Goal: Find specific page/section: Find specific page/section

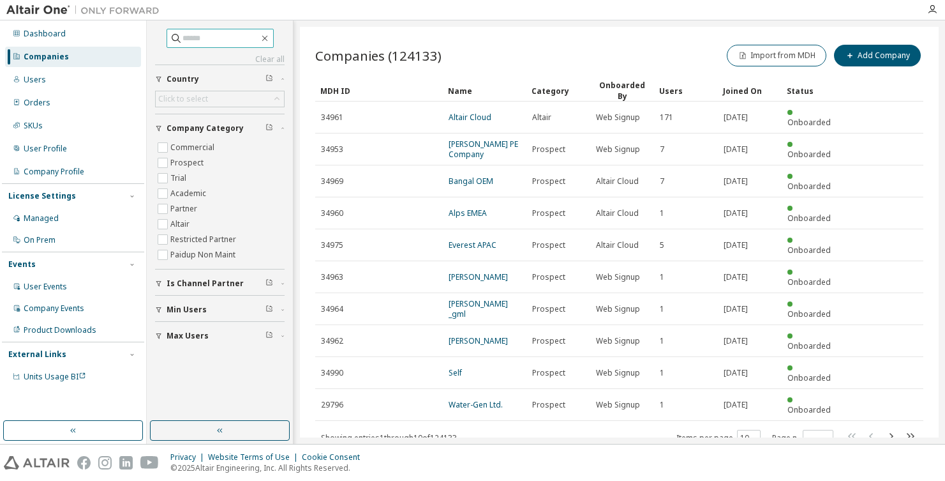
click at [195, 40] on input "text" at bounding box center [221, 38] width 77 height 13
click at [81, 80] on div "Users" at bounding box center [73, 80] width 136 height 20
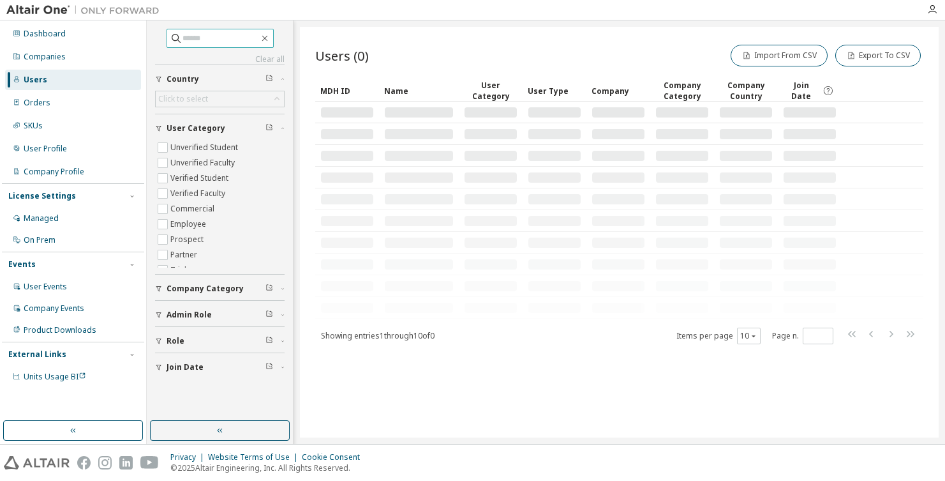
click at [198, 32] on input "text" at bounding box center [221, 38] width 77 height 13
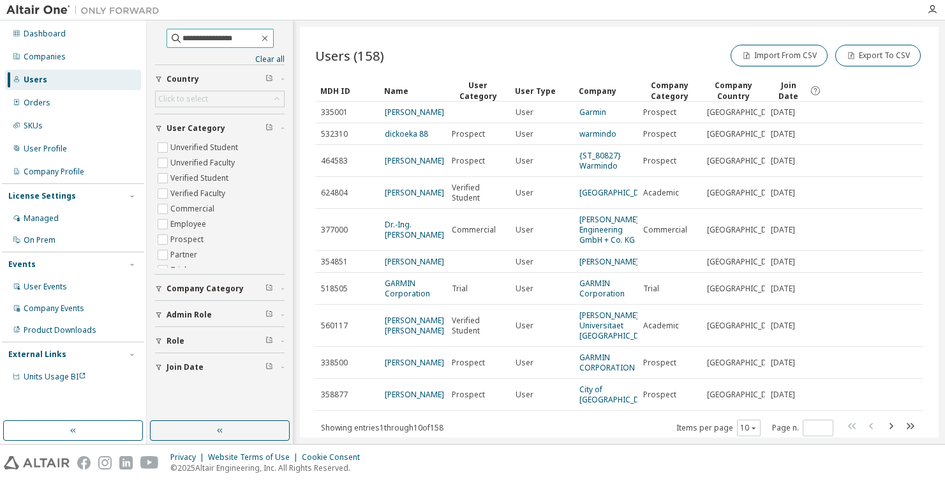
click at [253, 36] on input "**********" at bounding box center [221, 38] width 77 height 13
click at [253, 40] on input "**********" at bounding box center [221, 38] width 77 height 13
click at [256, 37] on input "**********" at bounding box center [221, 38] width 77 height 13
drag, startPoint x: 244, startPoint y: 41, endPoint x: 85, endPoint y: 21, distance: 160.2
click at [85, 21] on div "**********" at bounding box center [472, 231] width 945 height 423
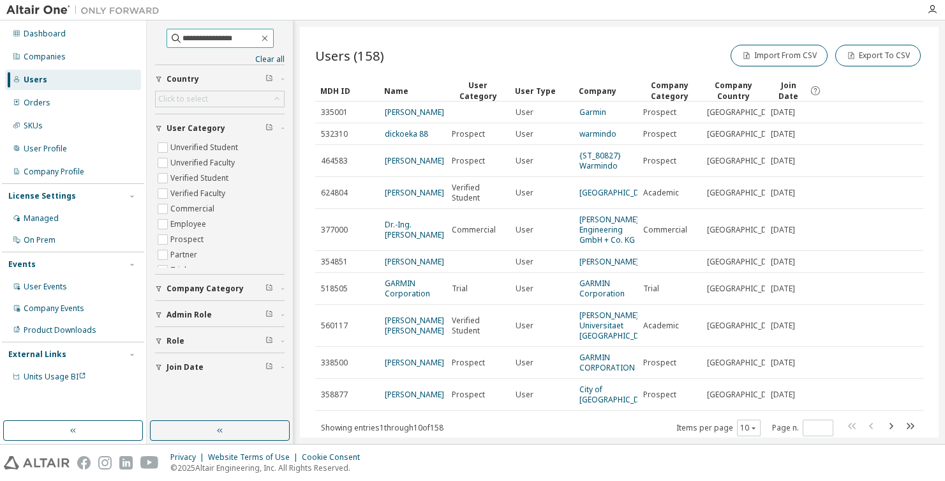
type input "**********"
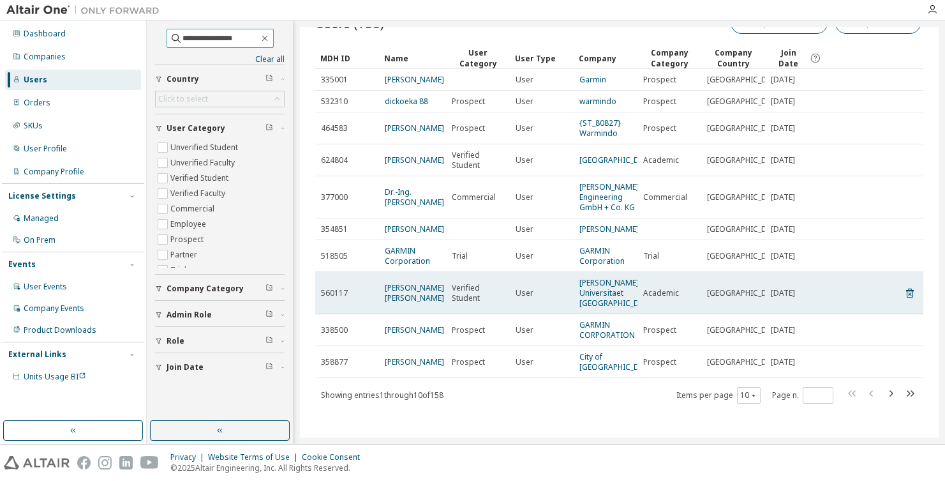
scroll to position [78, 0]
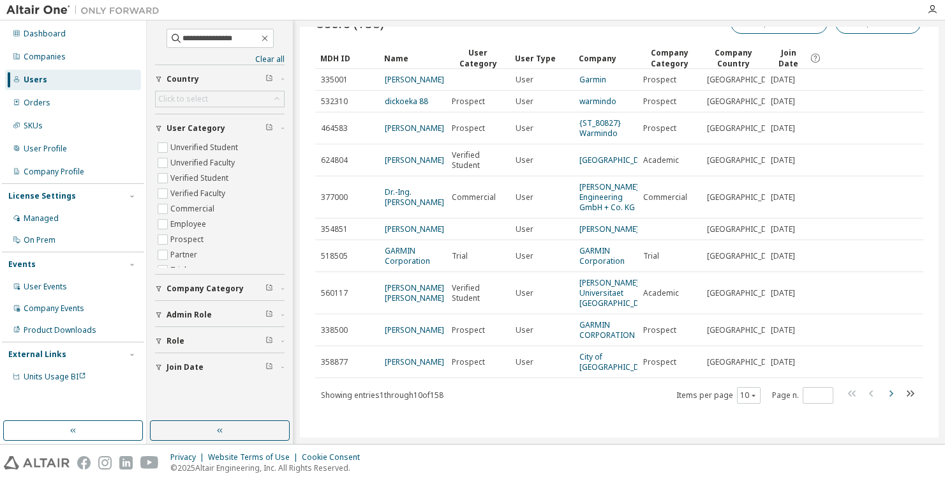
click at [748, 386] on icon "button" at bounding box center [890, 393] width 15 height 15
type input "*"
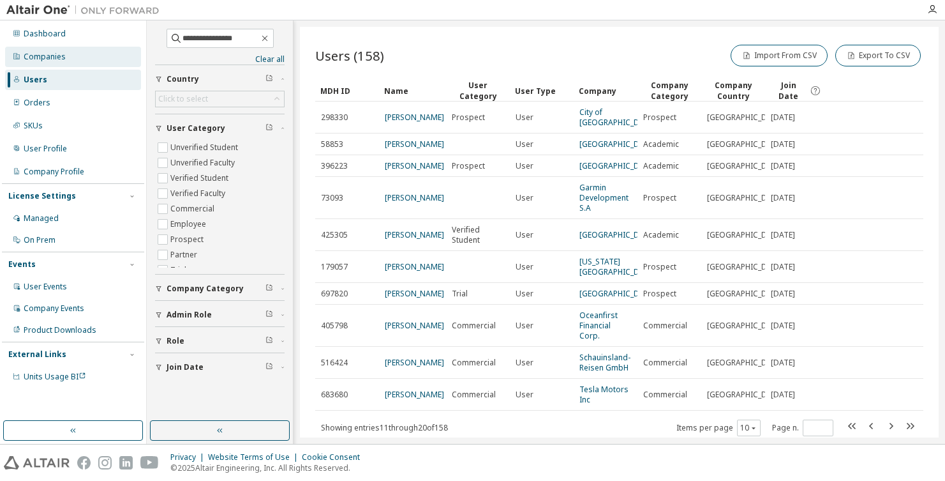
click at [54, 50] on div "Companies" at bounding box center [73, 57] width 136 height 20
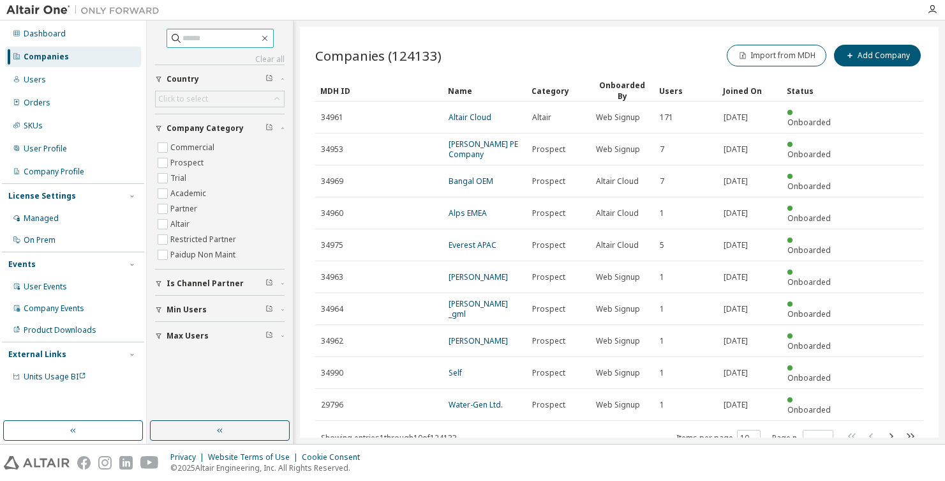
click at [223, 36] on input "text" at bounding box center [221, 38] width 77 height 13
type input "*********"
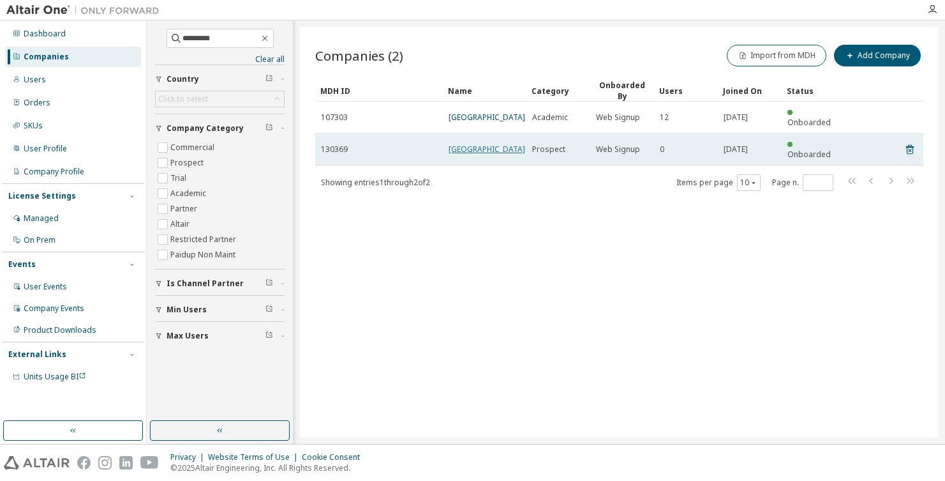
click at [471, 149] on link "[GEOGRAPHIC_DATA]" at bounding box center [487, 149] width 77 height 11
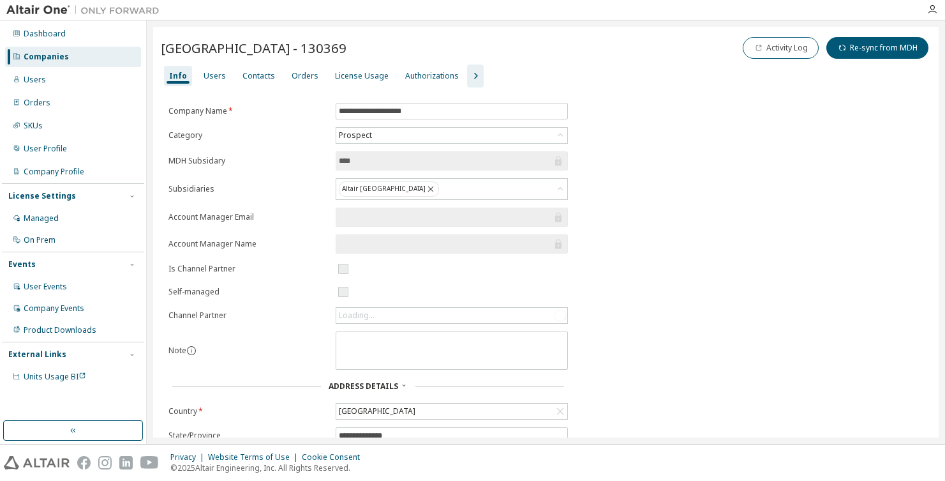
click at [468, 72] on icon "button" at bounding box center [475, 75] width 15 height 15
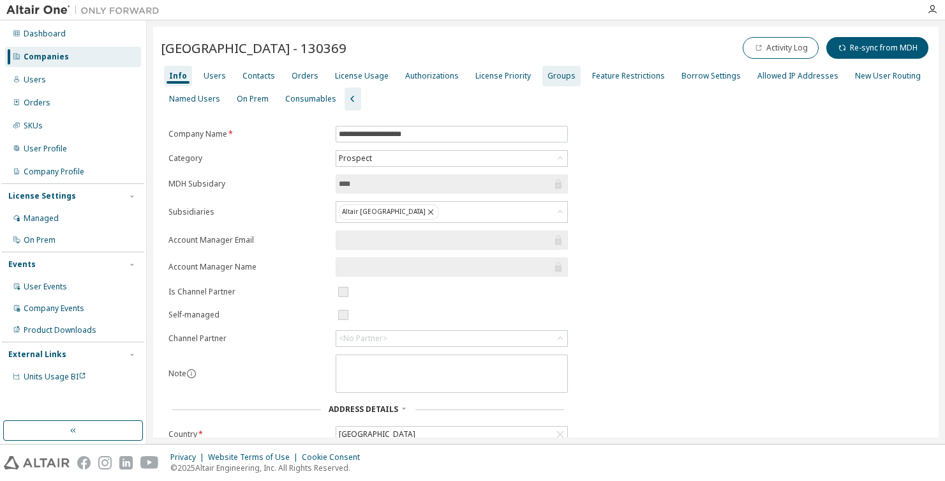
click at [552, 71] on div "Groups" at bounding box center [562, 76] width 28 height 10
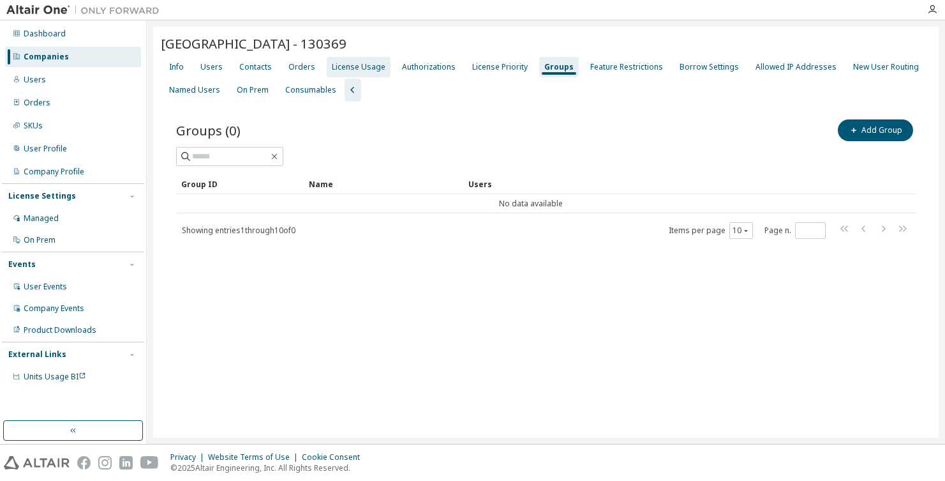
click at [359, 63] on div "License Usage" at bounding box center [359, 67] width 54 height 10
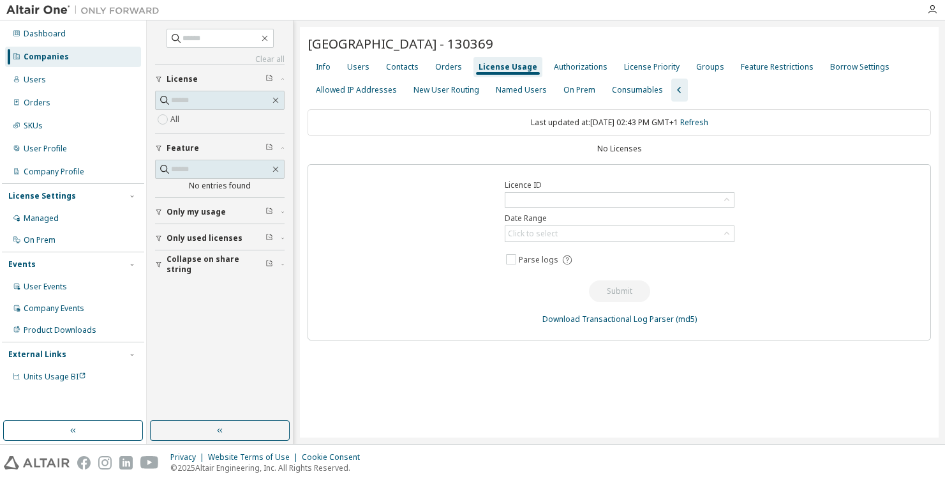
click at [668, 149] on div "No Licenses" at bounding box center [620, 149] width 624 height 10
click at [225, 37] on input "text" at bounding box center [221, 38] width 77 height 13
click at [246, 41] on input "*********" at bounding box center [221, 38] width 77 height 13
drag, startPoint x: 246, startPoint y: 38, endPoint x: 117, endPoint y: 39, distance: 128.9
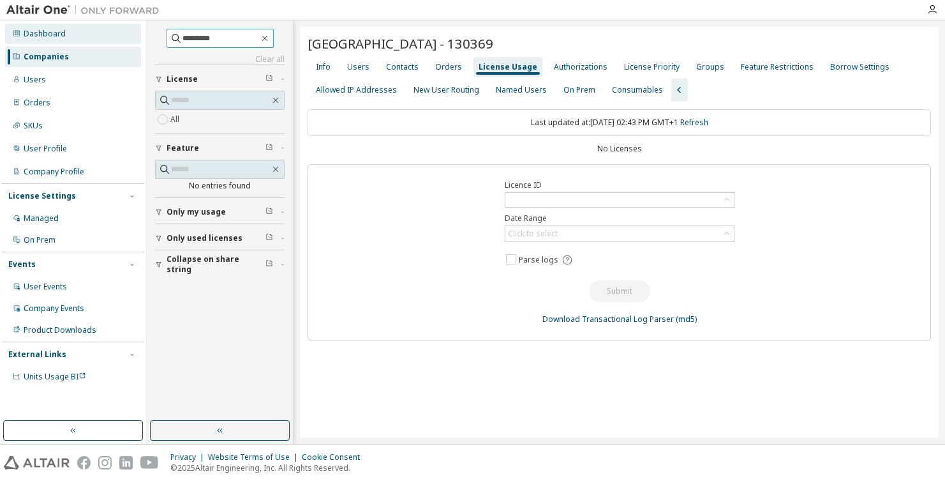
click at [117, 39] on div "Dashboard Companies Users Orders SKUs User Profile Company Profile License Sett…" at bounding box center [472, 231] width 945 height 423
type input "*********"
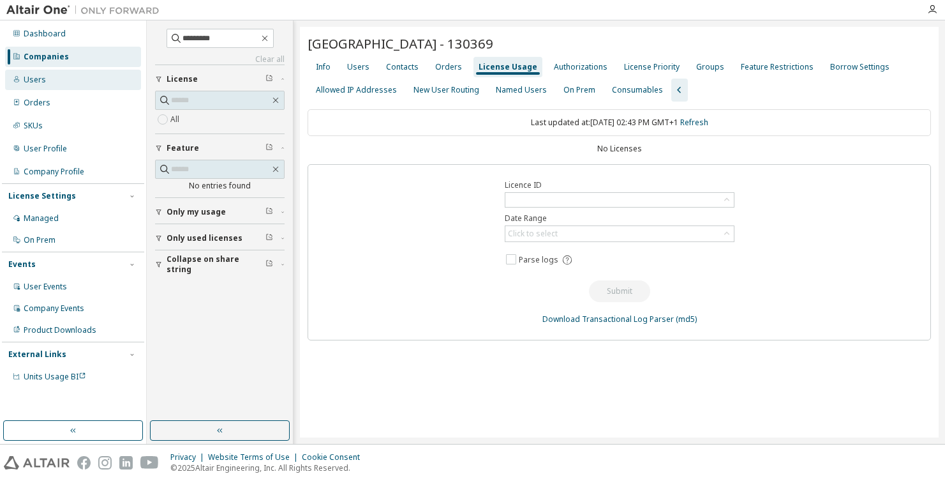
click at [61, 75] on div "Users" at bounding box center [73, 80] width 136 height 20
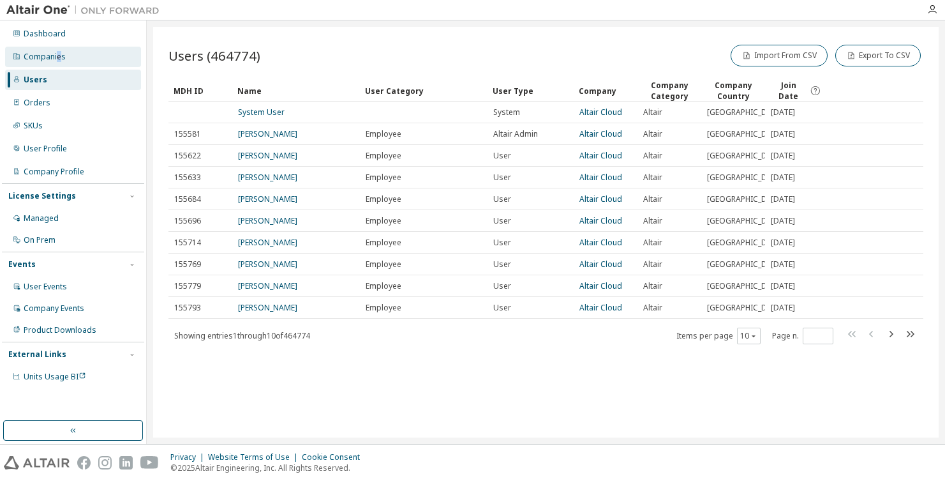
click at [59, 53] on div "Companies" at bounding box center [45, 57] width 42 height 10
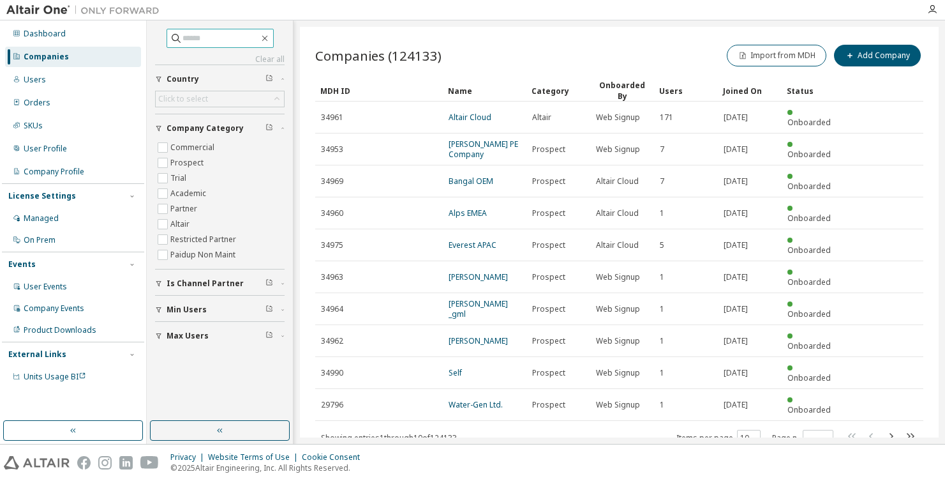
click at [241, 34] on input "text" at bounding box center [221, 38] width 77 height 13
type input "*********"
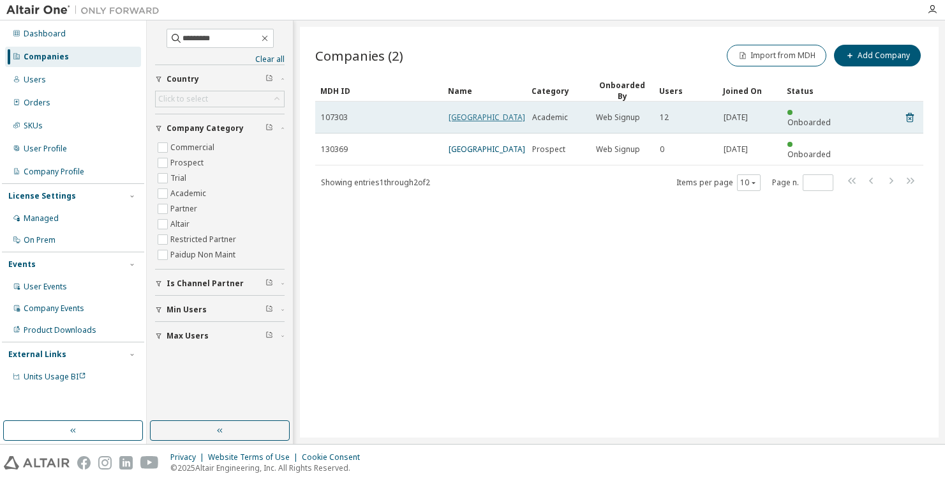
click at [477, 113] on link "[GEOGRAPHIC_DATA]" at bounding box center [487, 117] width 77 height 11
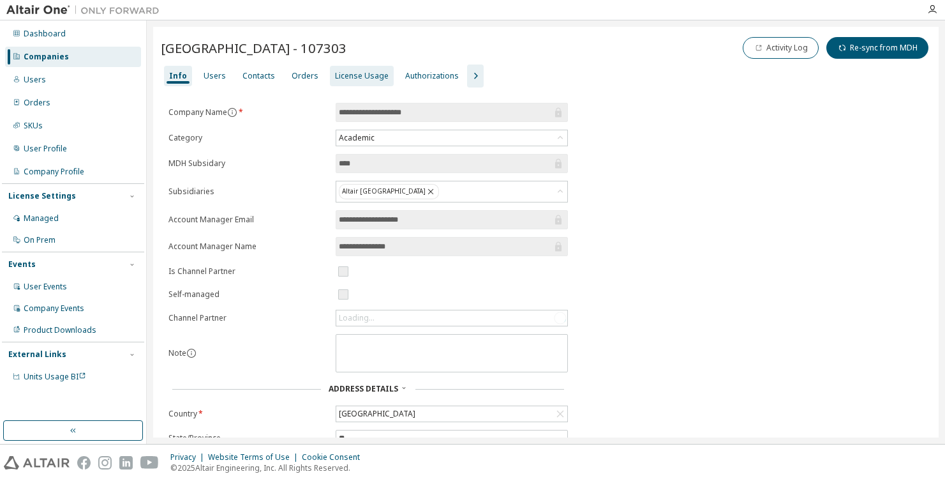
click at [349, 73] on div "License Usage" at bounding box center [362, 76] width 54 height 10
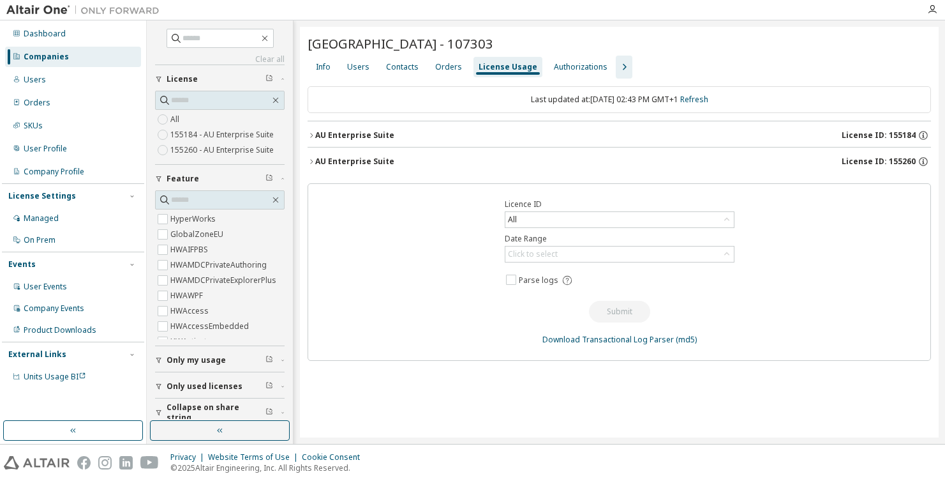
click at [748, 133] on span "License ID: 155184" at bounding box center [879, 135] width 74 height 10
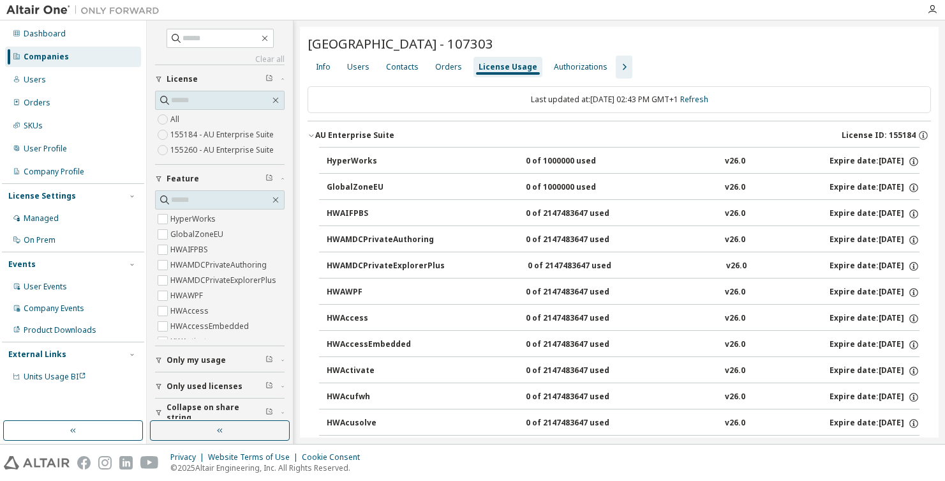
click at [314, 130] on button "AU Enterprise Suite License ID: 155184" at bounding box center [620, 135] width 624 height 28
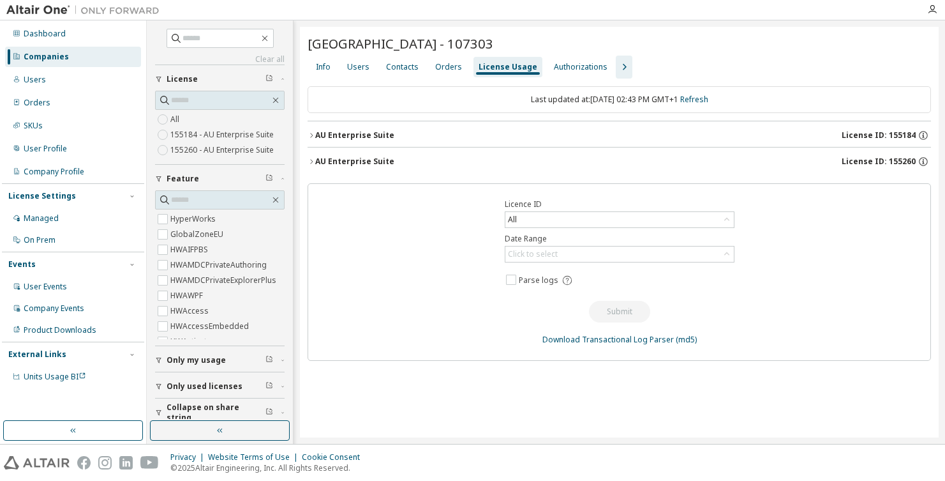
click at [748, 158] on span "License ID: 155260" at bounding box center [879, 161] width 74 height 10
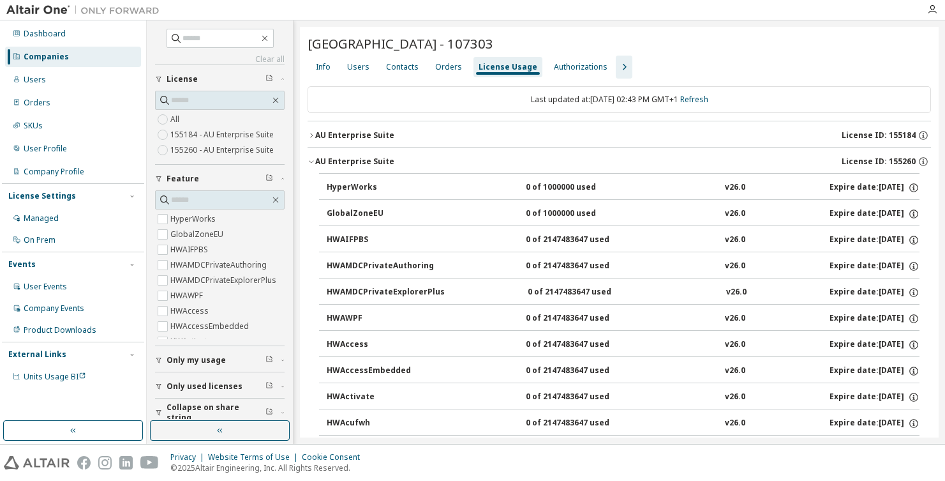
click at [308, 160] on span "button" at bounding box center [312, 162] width 8 height 8
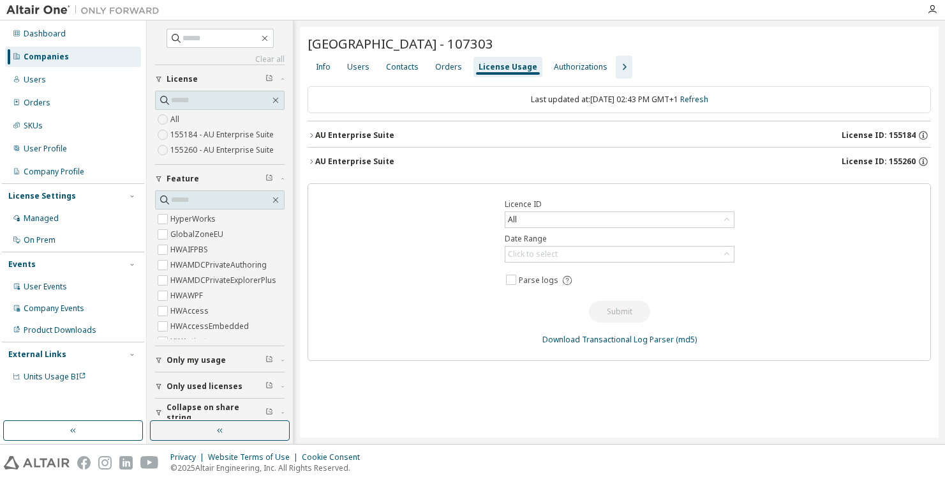
click at [308, 160] on icon "button" at bounding box center [312, 162] width 8 height 8
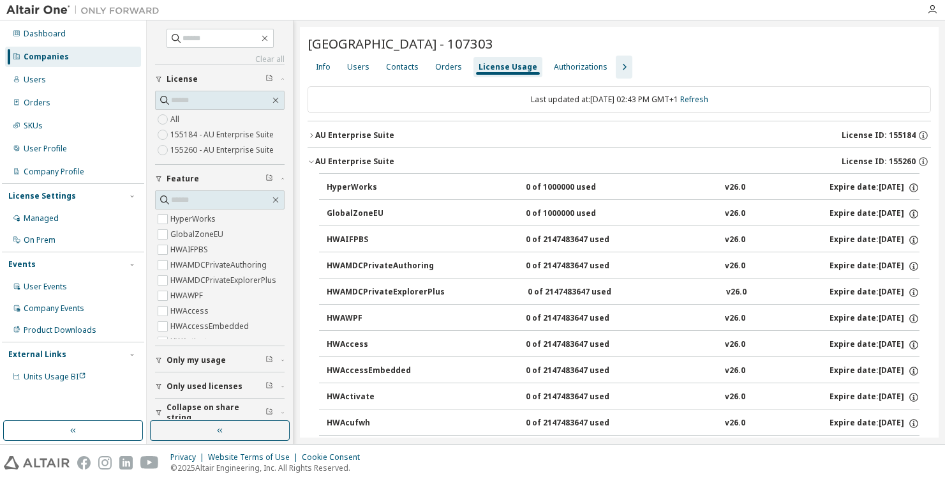
click at [748, 131] on span "License ID: 155184" at bounding box center [879, 135] width 74 height 10
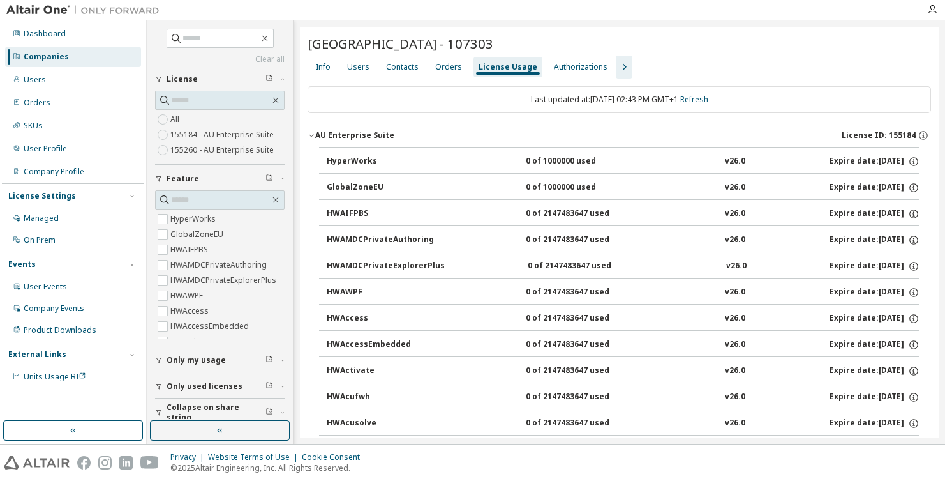
click at [313, 130] on button "AU Enterprise Suite License ID: 155184" at bounding box center [620, 135] width 624 height 28
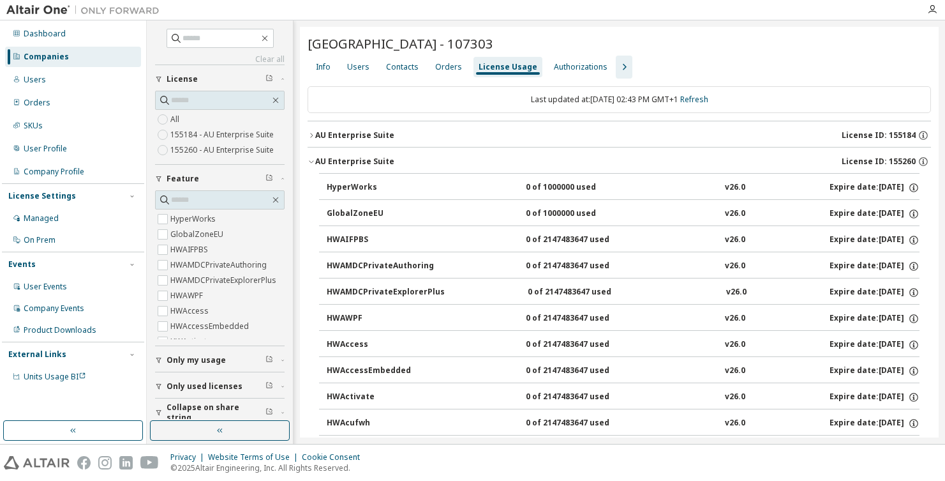
click at [314, 158] on icon "button" at bounding box center [312, 162] width 8 height 8
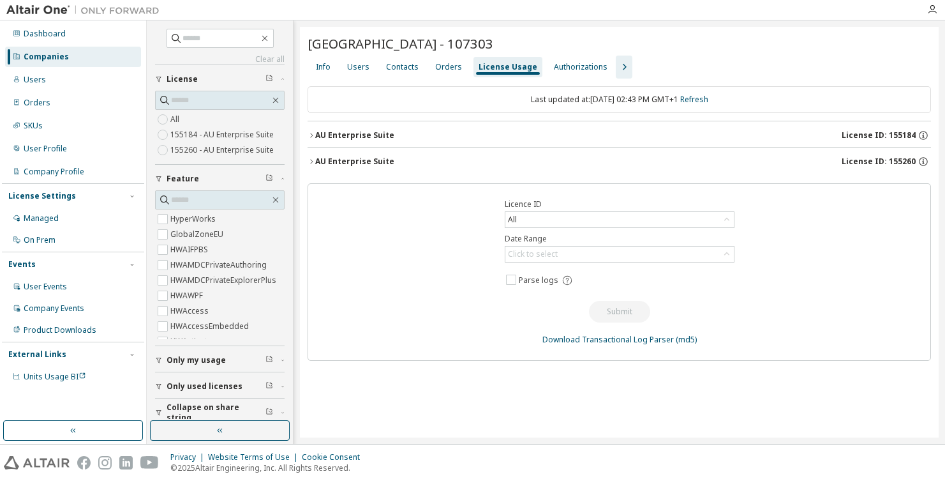
click at [617, 62] on icon "button" at bounding box center [624, 66] width 15 height 15
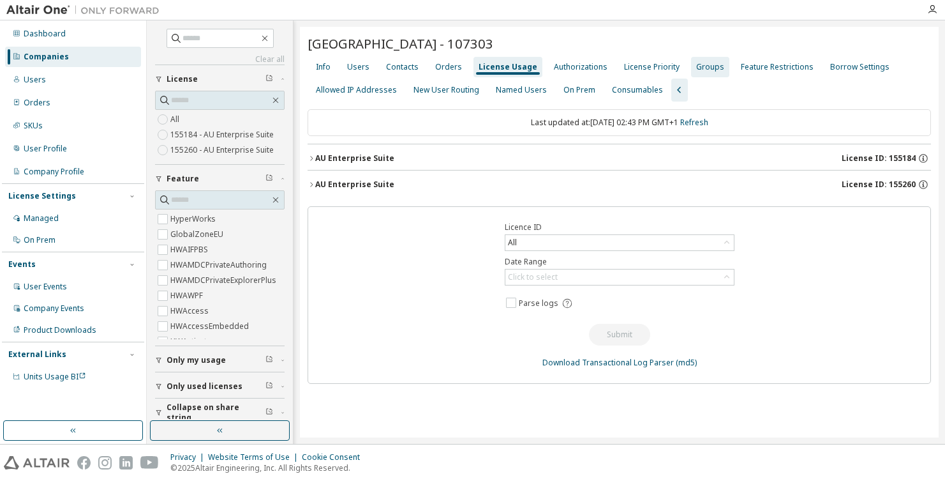
click at [710, 64] on div "Groups" at bounding box center [710, 67] width 28 height 10
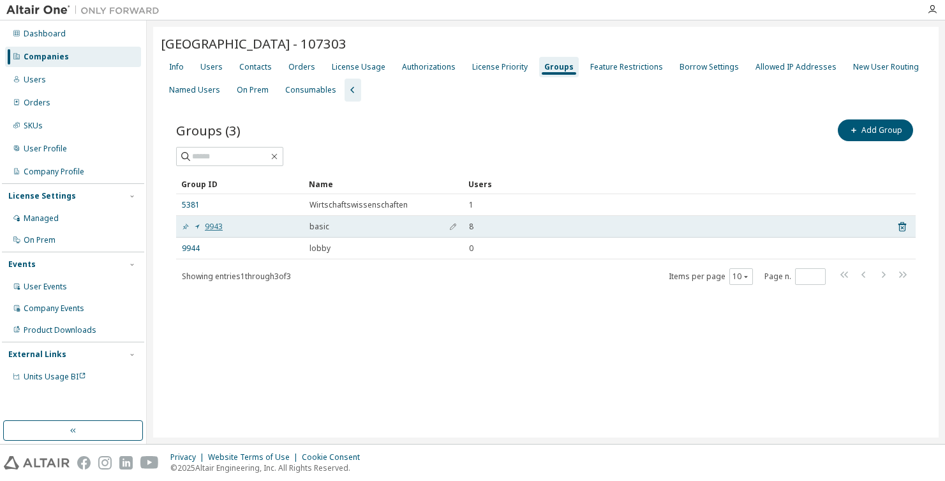
click at [216, 223] on link "9943" at bounding box center [202, 226] width 41 height 10
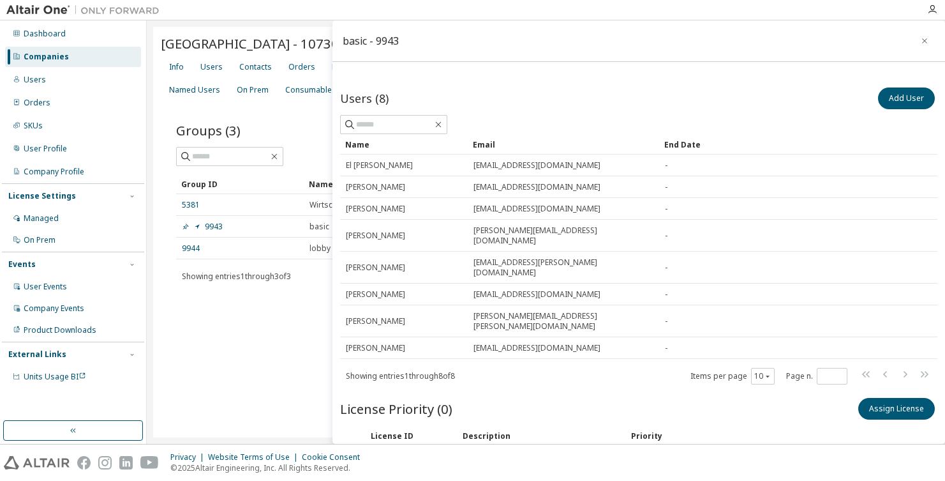
click at [290, 109] on div "Groups (3) Add Group Clear Load Save Save As Field Operator Value Select filter…" at bounding box center [546, 209] width 770 height 217
click at [748, 34] on button "button" at bounding box center [925, 41] width 20 height 20
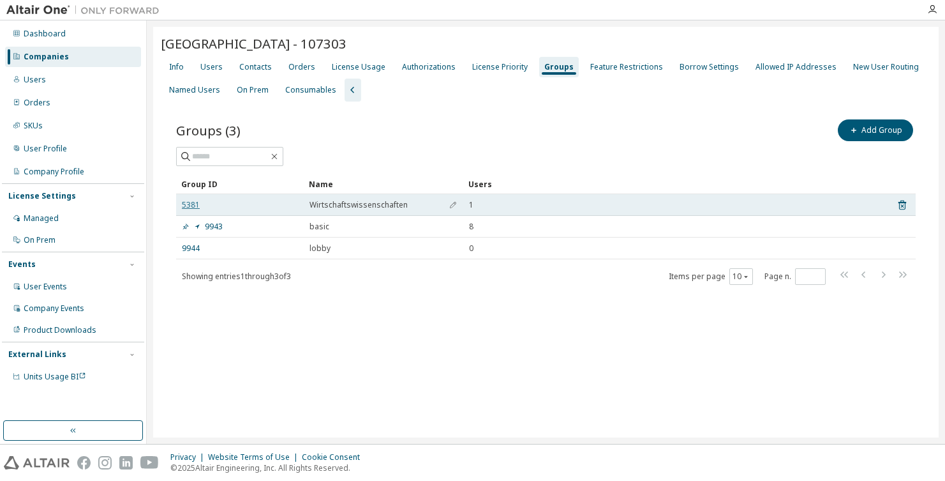
click at [187, 202] on link "5381" at bounding box center [191, 205] width 18 height 10
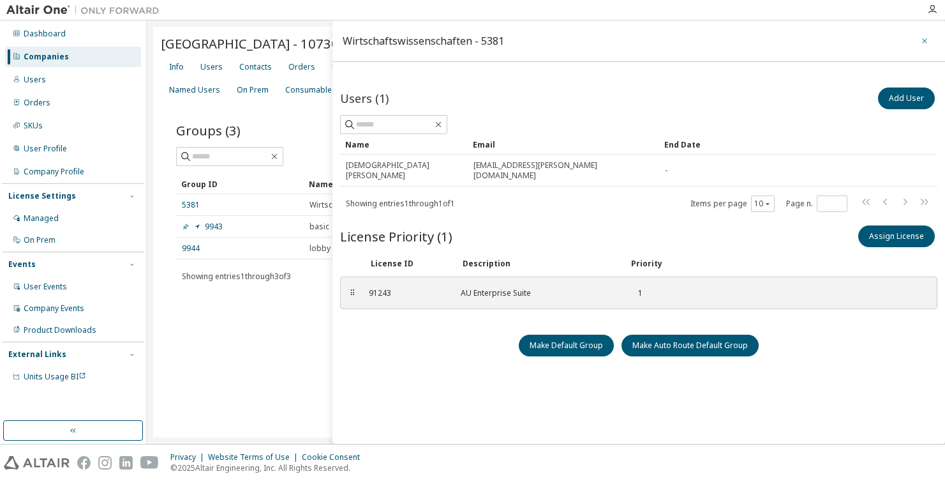
click at [748, 38] on icon "button" at bounding box center [924, 41] width 9 height 10
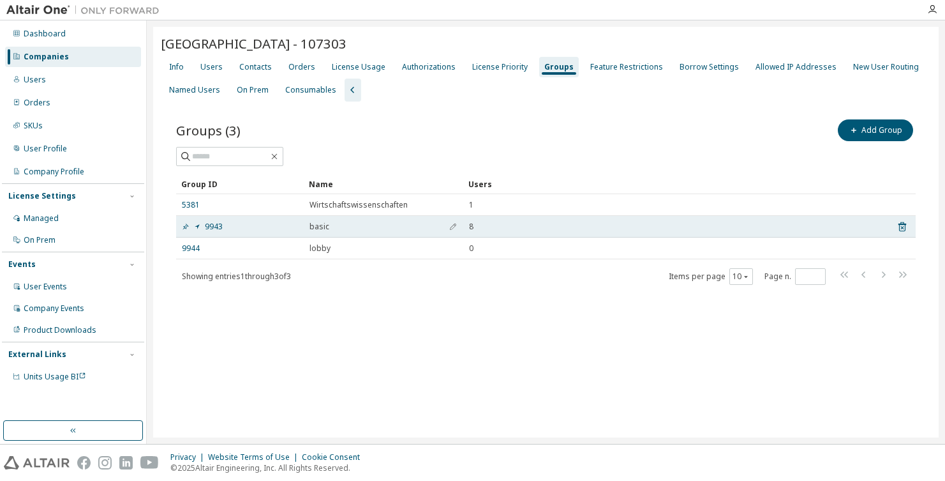
click at [215, 220] on td "9943" at bounding box center [240, 227] width 128 height 22
click at [210, 223] on link "9943" at bounding box center [202, 226] width 41 height 10
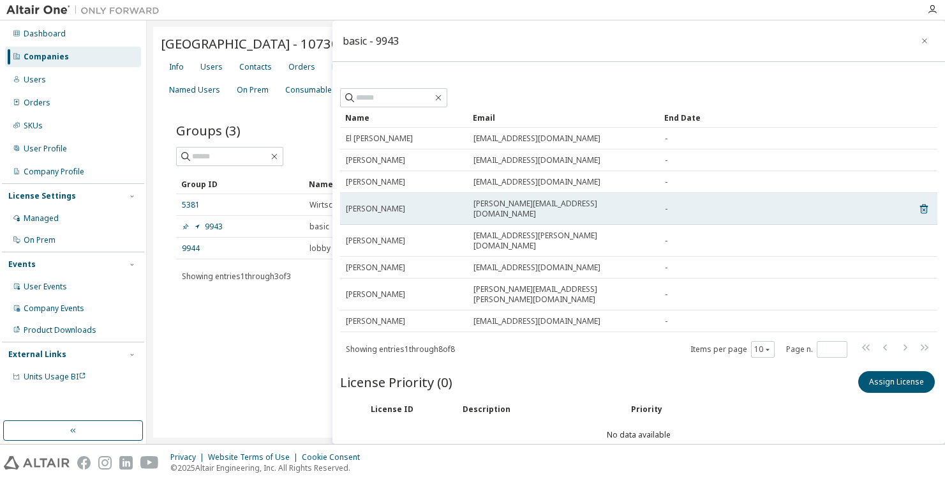
scroll to position [4, 0]
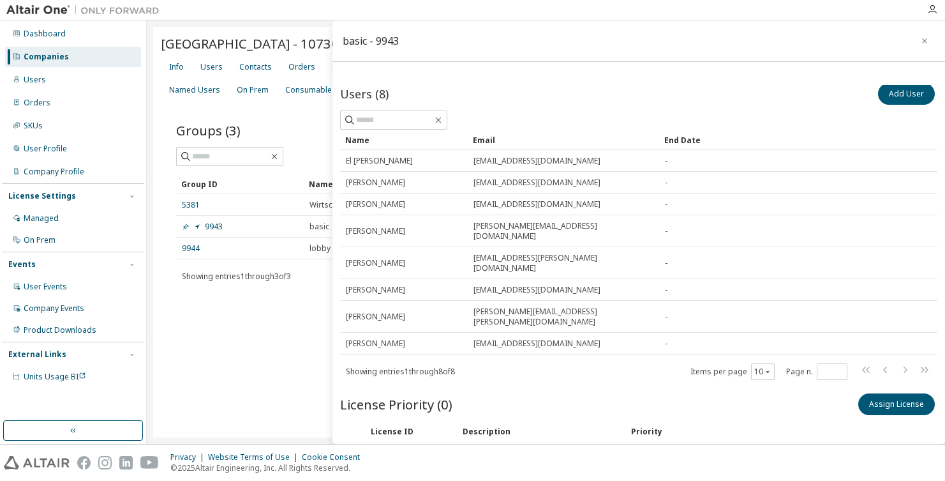
click at [248, 317] on div "Groups (3) Add Group Clear Load Save Save As Field Operator Value Select filter…" at bounding box center [546, 209] width 770 height 217
click at [191, 247] on link "9944" at bounding box center [191, 248] width 18 height 10
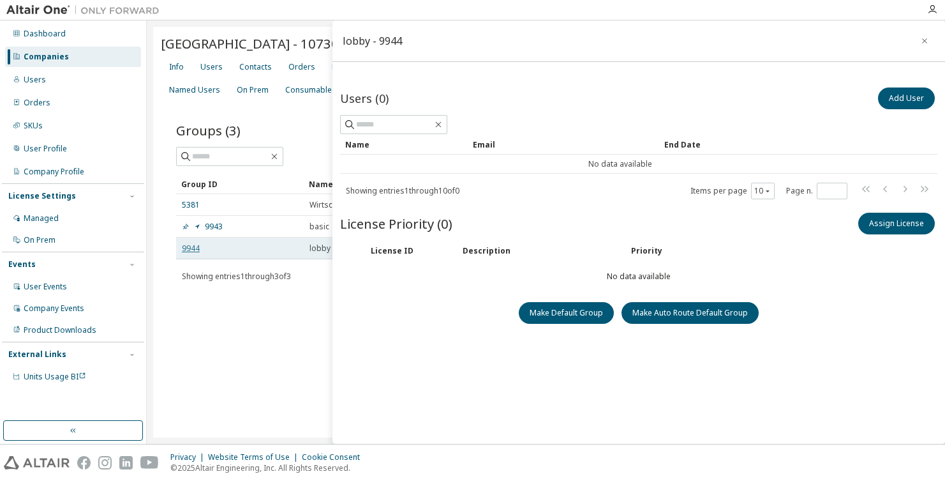
click at [192, 248] on link "9944" at bounding box center [191, 248] width 18 height 10
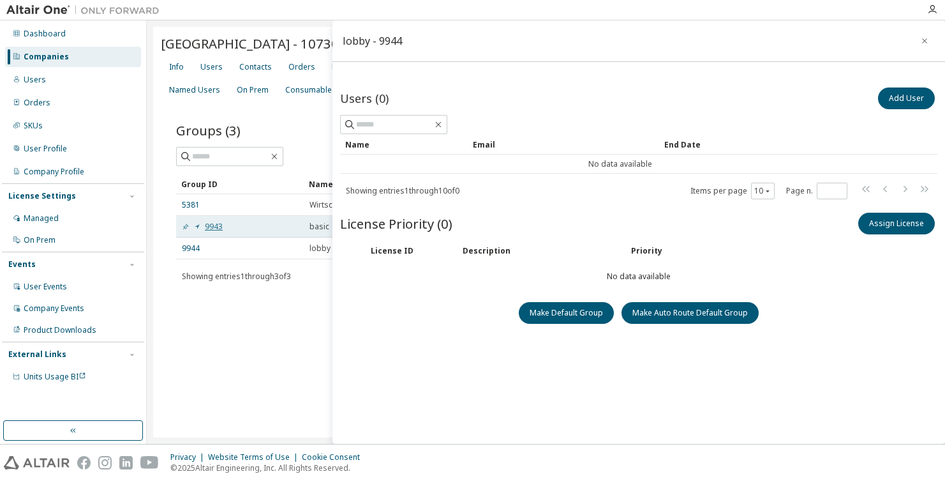
click at [207, 229] on link "9943" at bounding box center [202, 226] width 41 height 10
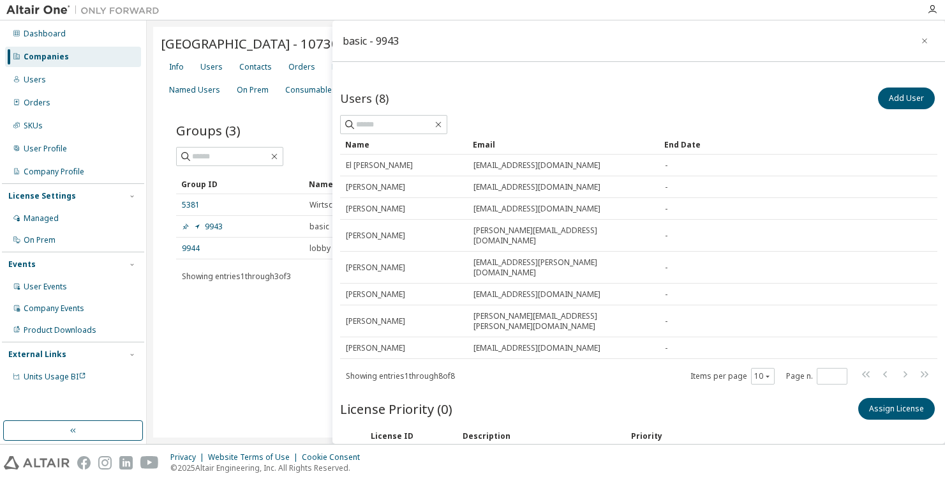
click at [269, 348] on div "[GEOGRAPHIC_DATA] - 107303 Clear Load Save Save As Field Operator Value Select …" at bounding box center [546, 232] width 786 height 410
click at [38, 66] on div "Companies" at bounding box center [73, 57] width 136 height 20
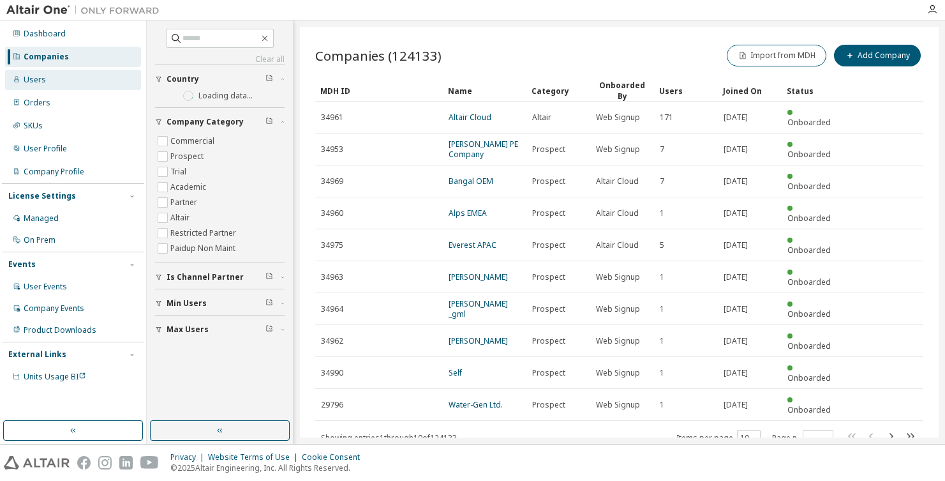
click at [40, 77] on div "Users" at bounding box center [35, 80] width 22 height 10
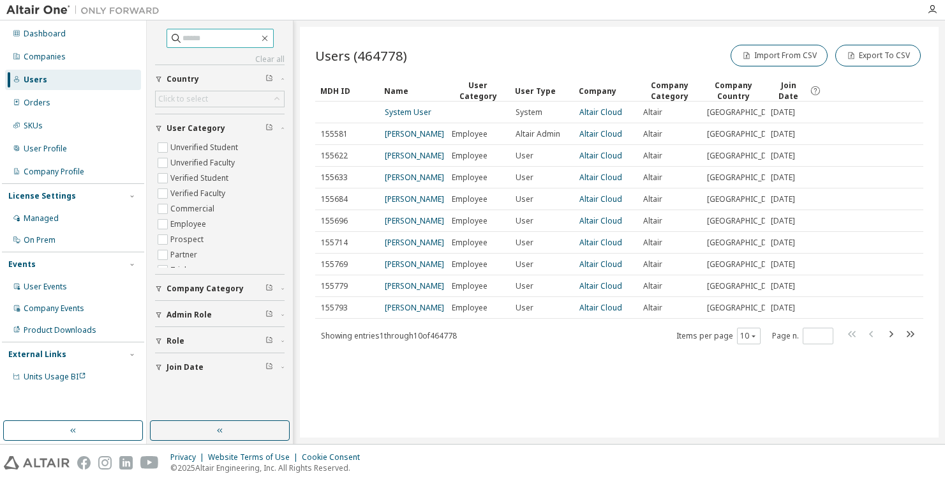
click at [220, 41] on input "text" at bounding box center [221, 38] width 77 height 13
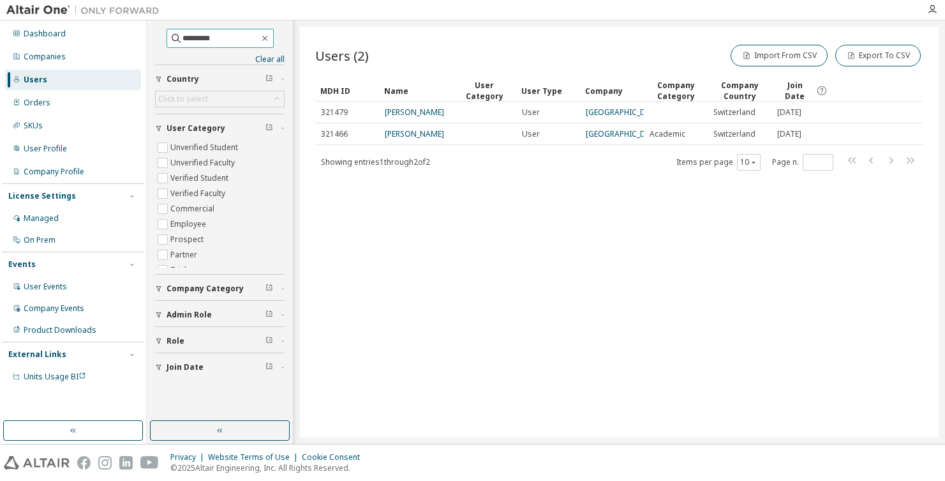
drag, startPoint x: 235, startPoint y: 39, endPoint x: 121, endPoint y: 19, distance: 115.3
click at [121, 19] on div "Dashboard Companies Users Orders SKUs User Profile Company Profile License Sett…" at bounding box center [472, 240] width 945 height 481
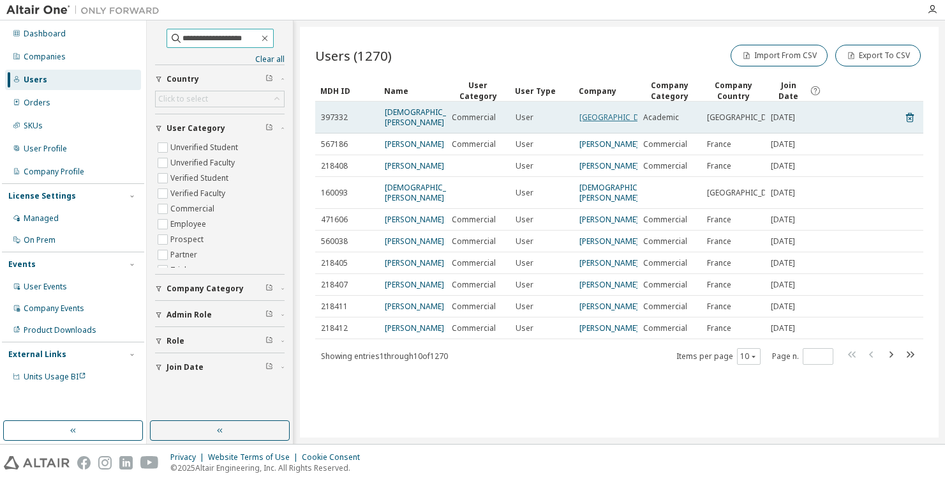
type input "**********"
click at [598, 117] on link "[GEOGRAPHIC_DATA]" at bounding box center [618, 117] width 77 height 11
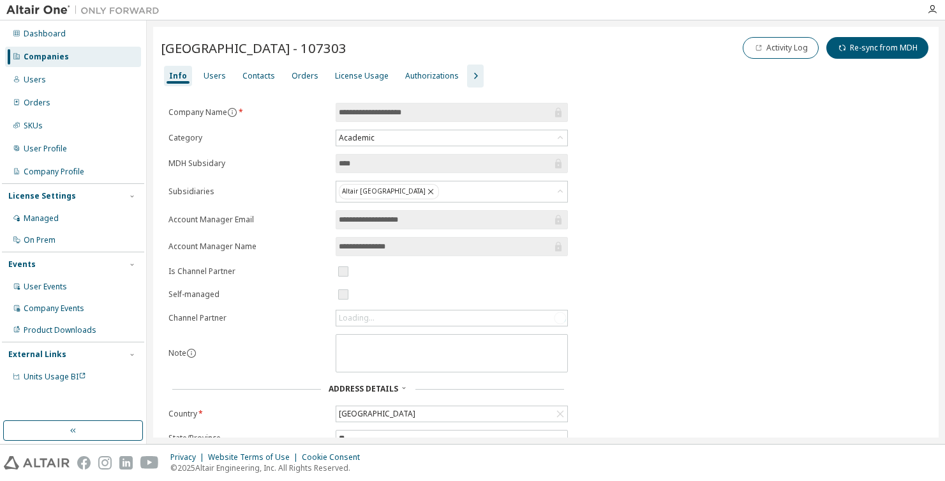
click at [470, 73] on icon "button" at bounding box center [475, 75] width 15 height 15
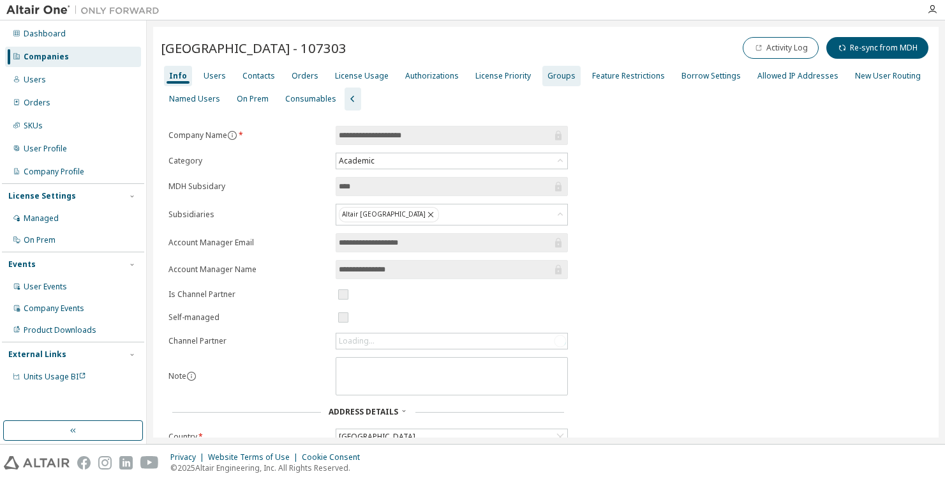
click at [559, 77] on div "Groups" at bounding box center [562, 76] width 28 height 10
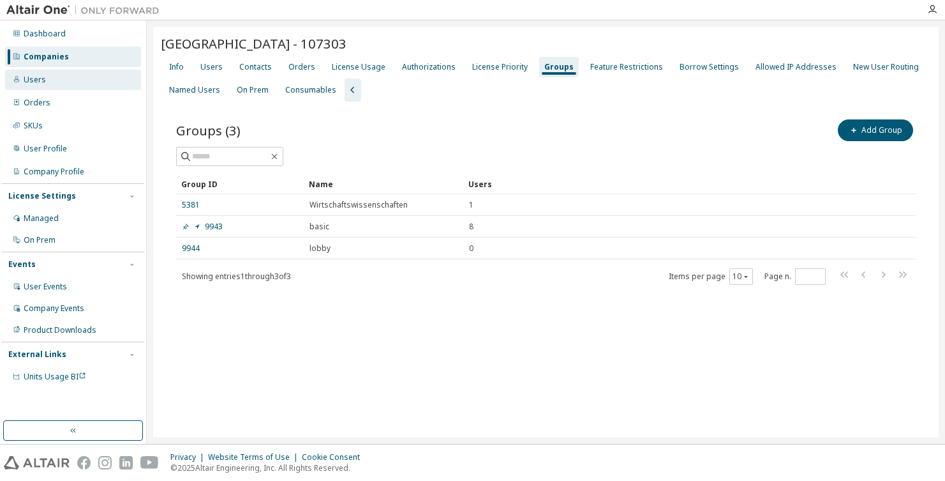
click at [47, 82] on div "Users" at bounding box center [73, 80] width 136 height 20
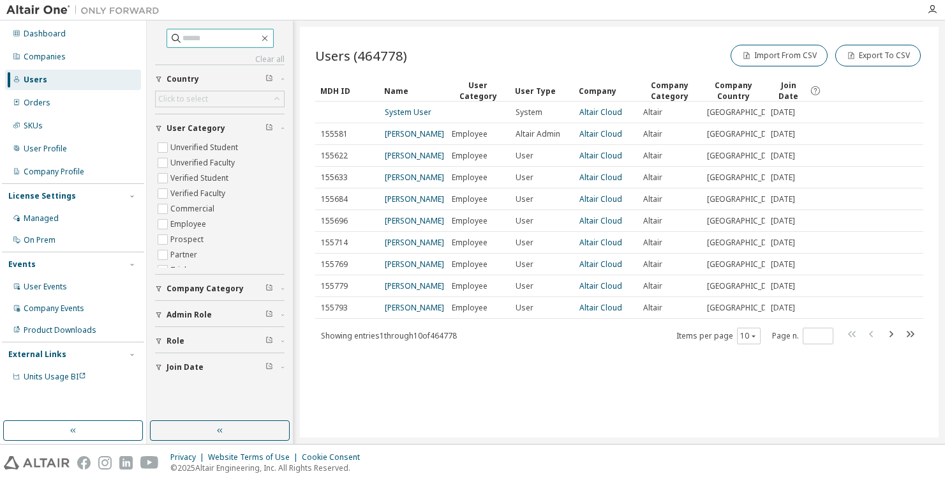
click at [206, 46] on span at bounding box center [220, 38] width 107 height 19
click at [209, 40] on input "text" at bounding box center [221, 38] width 77 height 13
type input "**********"
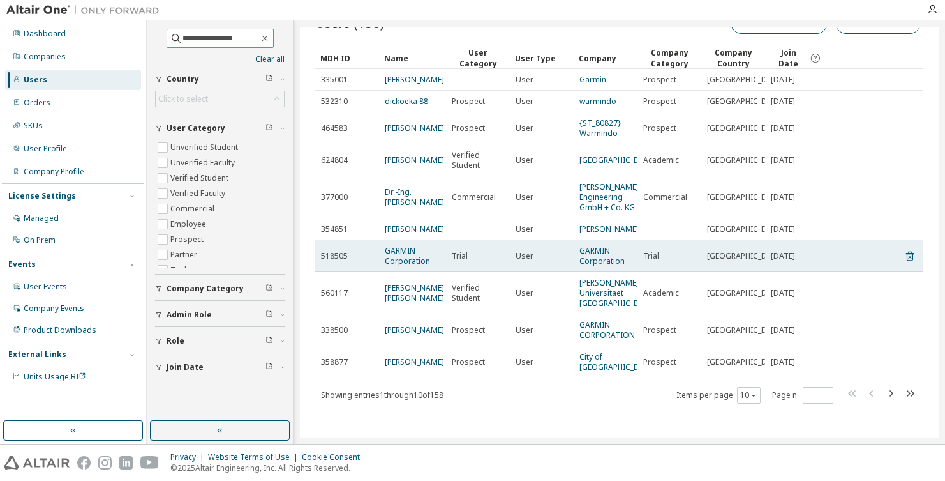
scroll to position [61, 0]
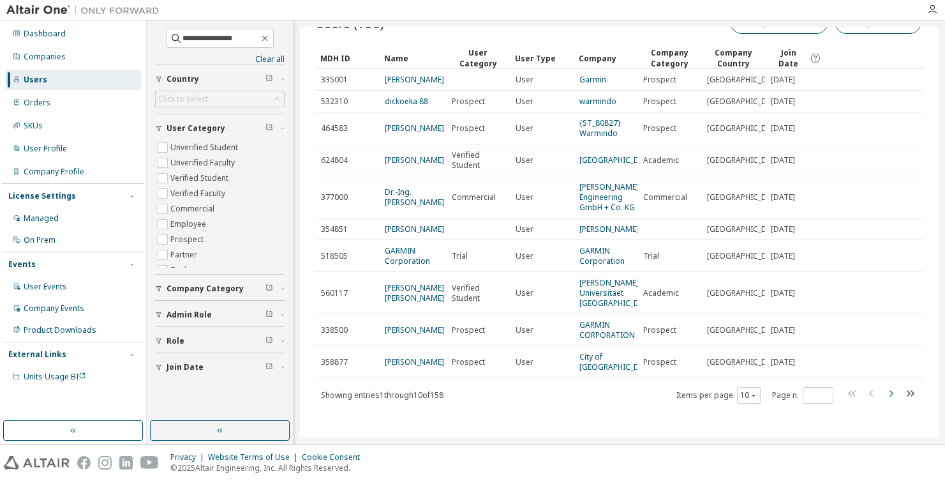
click at [748, 386] on icon "button" at bounding box center [890, 393] width 15 height 15
type input "*"
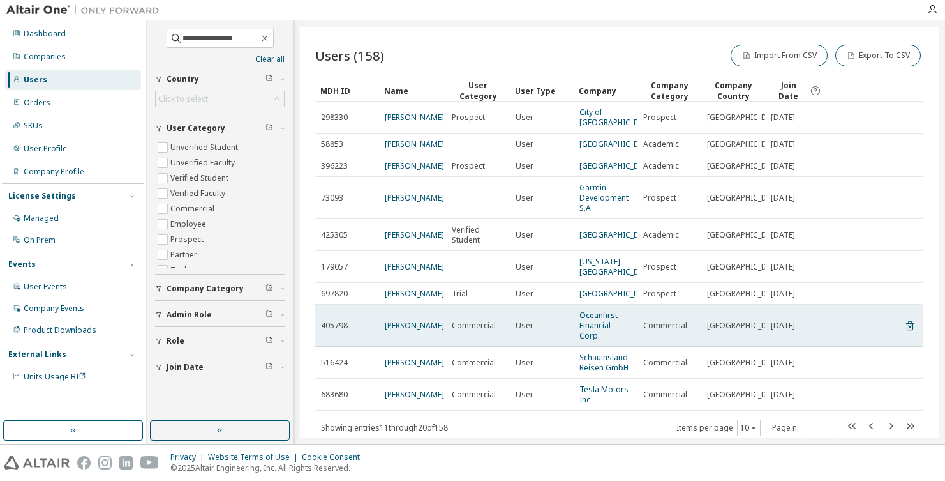
scroll to position [0, 0]
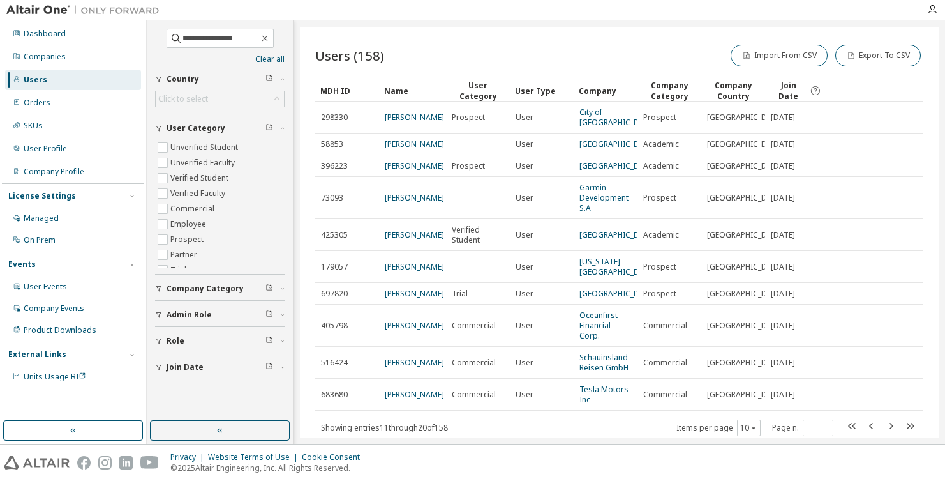
click at [50, 83] on div "Users" at bounding box center [73, 80] width 136 height 20
click at [57, 104] on div "Orders" at bounding box center [73, 103] width 136 height 20
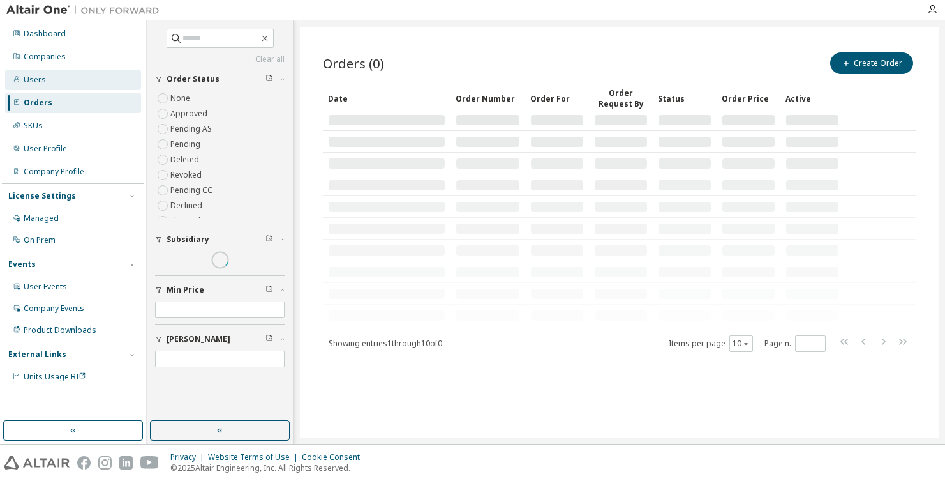
click at [46, 80] on div "Users" at bounding box center [73, 80] width 136 height 20
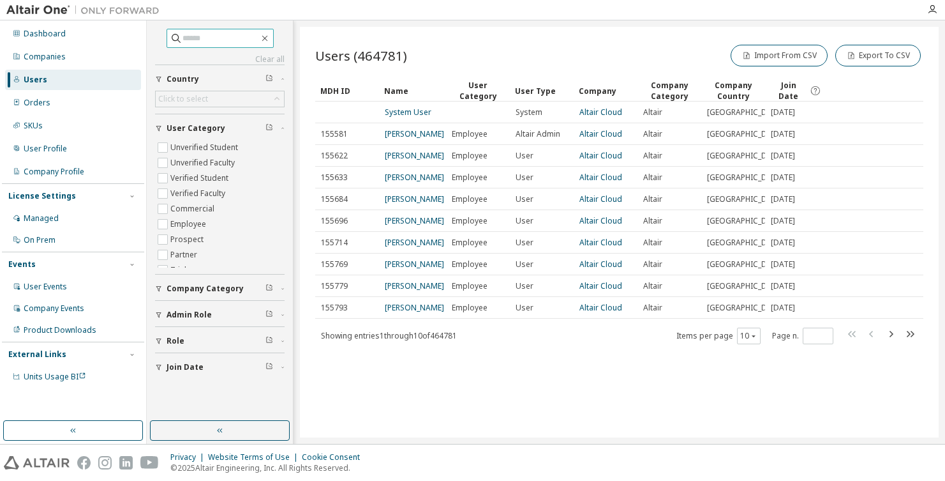
click at [221, 36] on input "text" at bounding box center [221, 38] width 77 height 13
click at [223, 29] on span at bounding box center [220, 38] width 107 height 19
click at [223, 34] on input "text" at bounding box center [221, 38] width 77 height 13
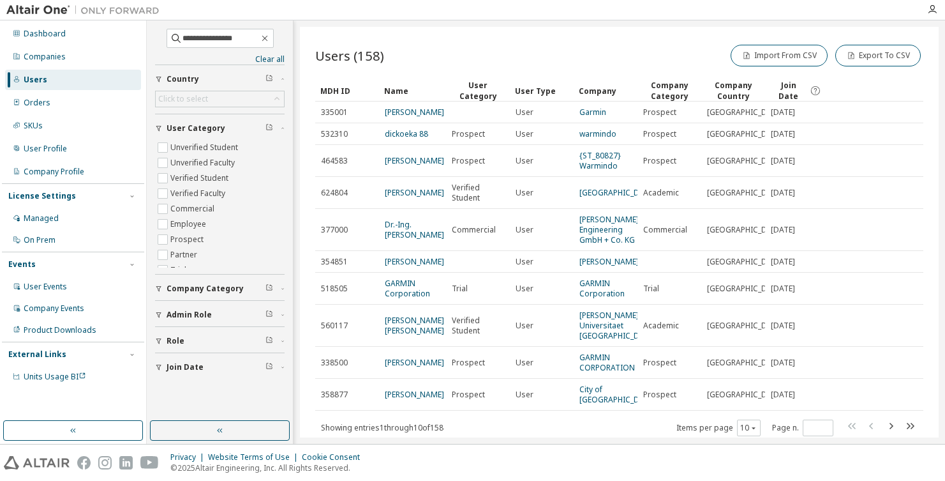
type input "**********"
